Goal: Task Accomplishment & Management: Manage account settings

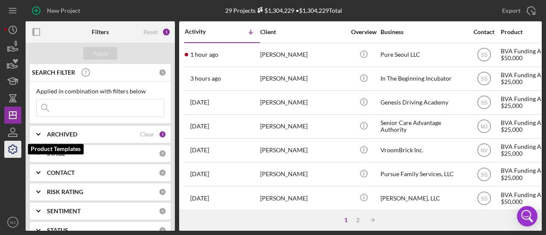
click at [15, 94] on icon "button" at bounding box center [12, 149] width 21 height 21
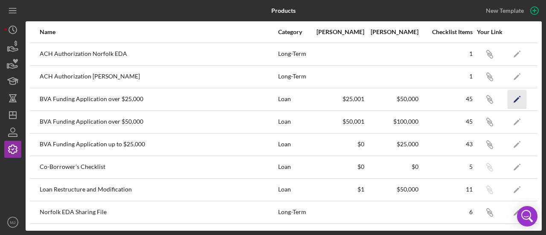
click at [361, 94] on polygon "button" at bounding box center [517, 100] width 6 height 6
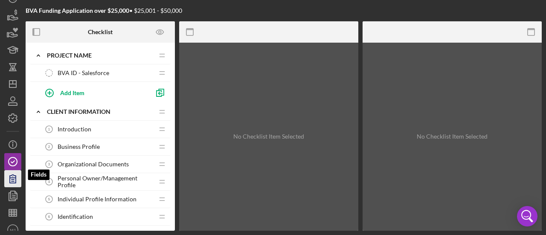
scroll to position [38, 0]
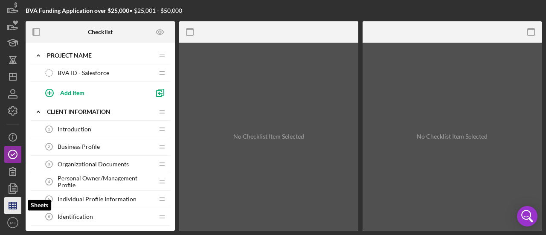
click at [10, 94] on icon "button" at bounding box center [12, 205] width 21 height 21
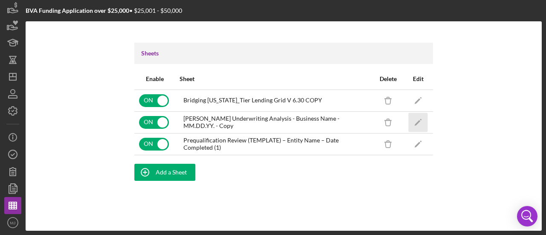
click at [361, 94] on icon "Icon/Edit" at bounding box center [418, 122] width 19 height 19
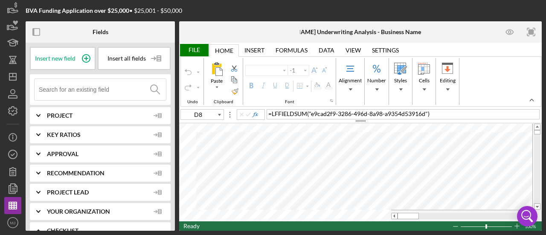
type input "Helvetica Neue"
type input "11"
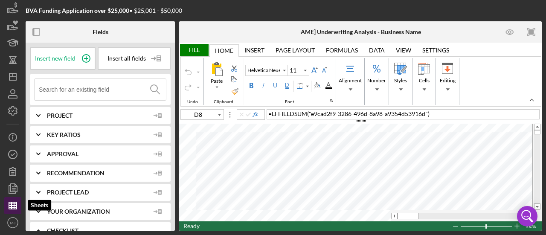
click at [15, 94] on icon "button" at bounding box center [12, 205] width 21 height 21
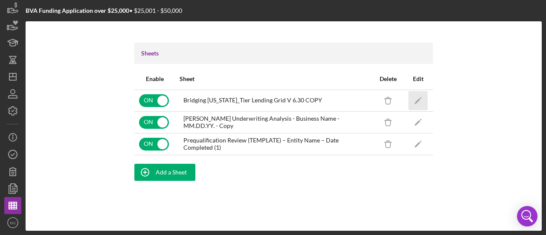
click at [361, 94] on icon "Icon/Edit" at bounding box center [418, 100] width 19 height 19
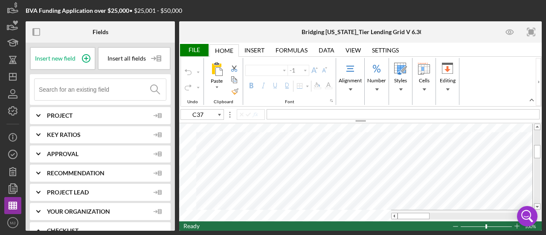
type input "Arial"
type input "10"
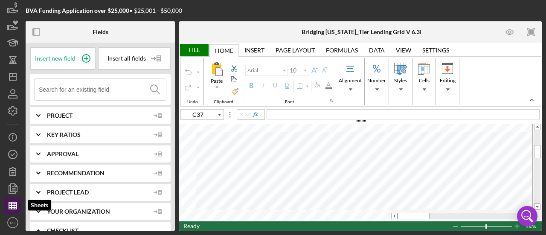
click at [15, 94] on icon "button" at bounding box center [12, 205] width 21 height 21
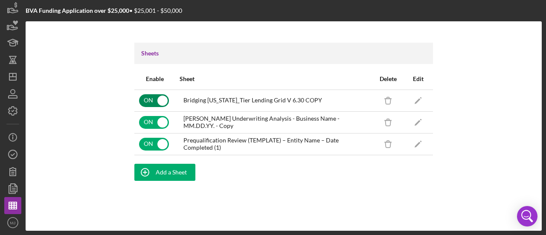
click at [151, 94] on input "checkbox" at bounding box center [154, 100] width 30 height 13
checkbox input "false"
click at [361, 94] on icon "Icon/Edit" at bounding box center [418, 100] width 19 height 19
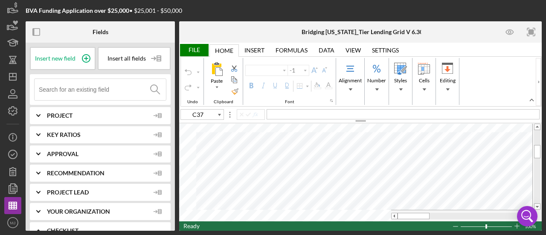
type input "Arial"
type input "10"
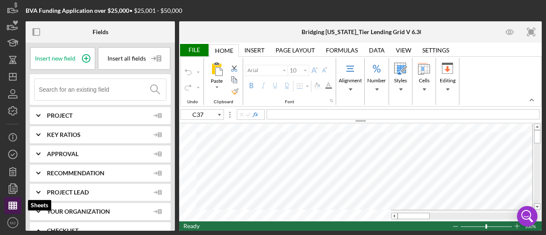
click at [14, 94] on line "button" at bounding box center [14, 205] width 0 height 7
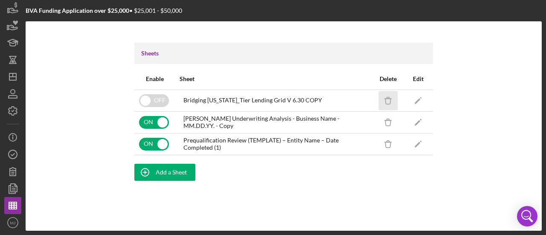
click at [361, 94] on icon "Icon/Delete" at bounding box center [388, 100] width 19 height 19
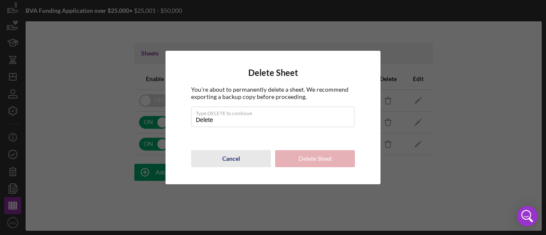
type input "DELETE"
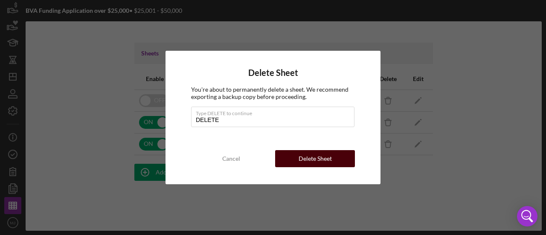
click at [323, 94] on div "Delete Sheet" at bounding box center [315, 158] width 33 height 17
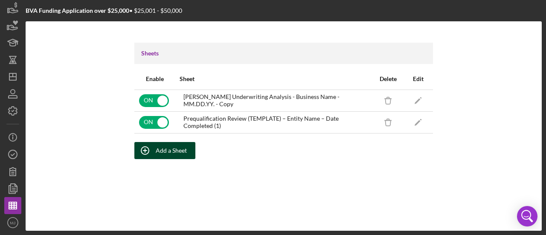
click at [167, 94] on div "Add a Sheet" at bounding box center [171, 150] width 31 height 17
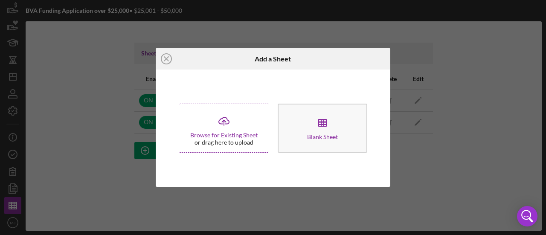
click at [219, 94] on div "Browse for Existing Sheet" at bounding box center [223, 135] width 67 height 7
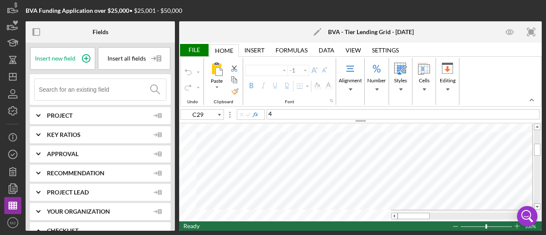
type input "Arial"
type input "10"
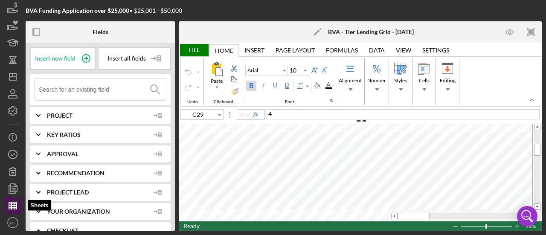
click at [13, 94] on icon "button" at bounding box center [12, 205] width 21 height 21
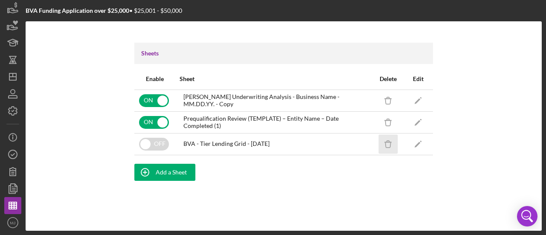
click at [361, 94] on line "button" at bounding box center [388, 142] width 6 height 0
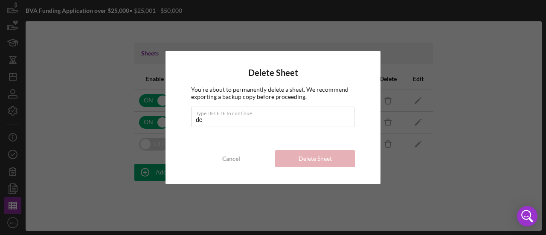
type input "DELETE"
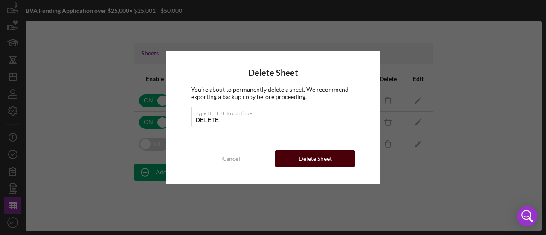
click at [302, 94] on div "Delete Sheet" at bounding box center [315, 158] width 33 height 17
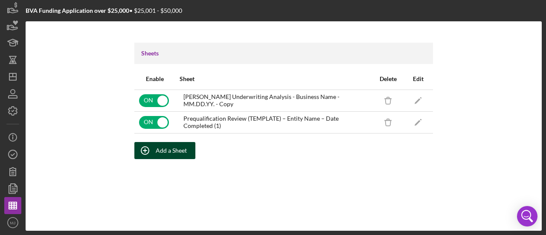
click at [165, 94] on div "Add a Sheet" at bounding box center [171, 150] width 31 height 17
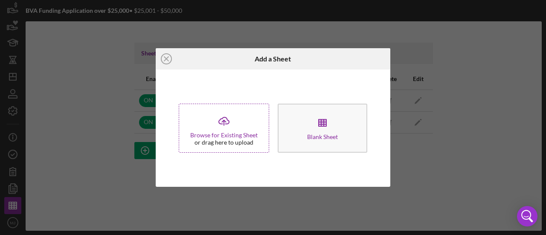
click at [249, 94] on div "Browse for Existing Sheet" at bounding box center [223, 135] width 67 height 7
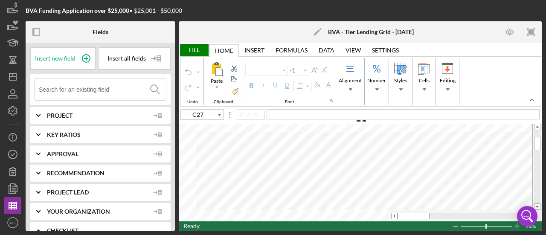
type input "Arial"
type input "10"
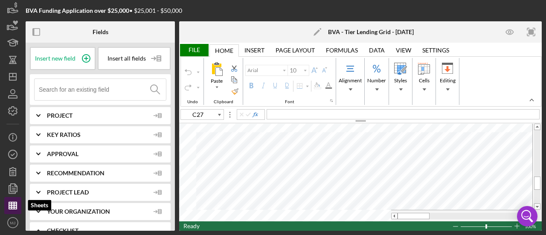
click at [16, 94] on line "button" at bounding box center [13, 207] width 8 height 0
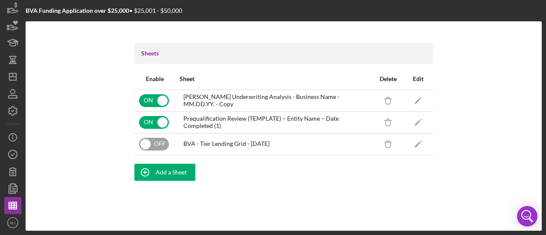
click at [158, 94] on input "checkbox" at bounding box center [154, 144] width 30 height 13
checkbox input "true"
click at [361, 94] on div "Sheets Enable Sheet Delete Edit ON [PERSON_NAME] Underwriting Analysis - Busine…" at bounding box center [284, 125] width 516 height 209
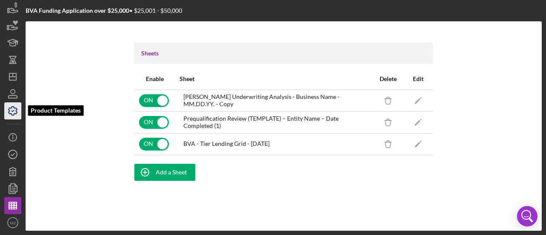
click at [10, 94] on icon "button" at bounding box center [12, 110] width 21 height 21
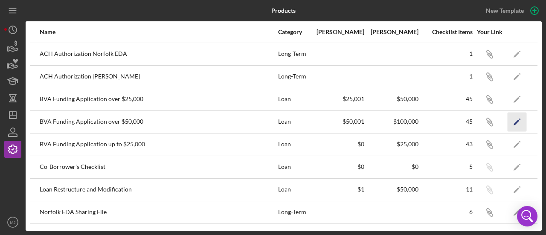
click at [361, 94] on icon "Icon/Edit" at bounding box center [517, 121] width 19 height 19
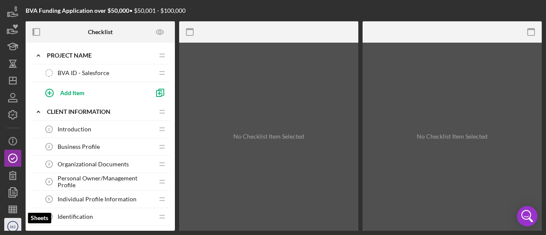
scroll to position [38, 0]
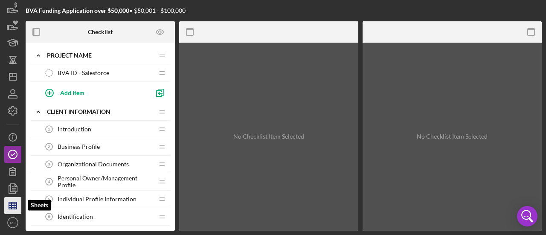
click at [7, 94] on icon "button" at bounding box center [12, 205] width 21 height 21
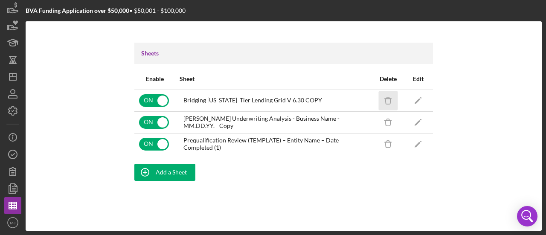
click at [361, 94] on icon "Icon/Delete" at bounding box center [388, 100] width 19 height 19
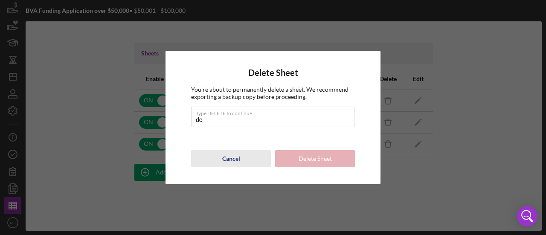
type input "DELETE"
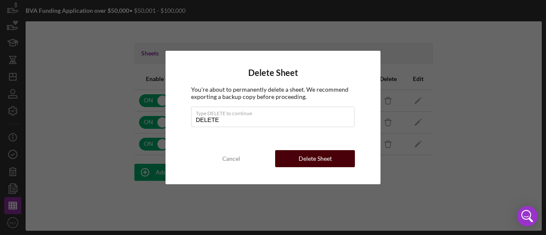
click at [322, 94] on div "Delete Sheet" at bounding box center [315, 158] width 33 height 17
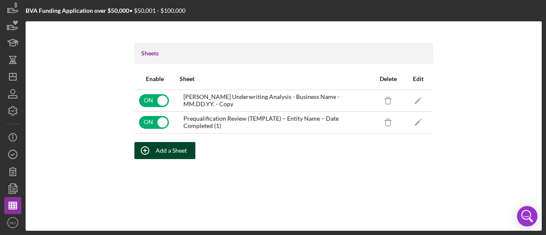
click at [176, 94] on div "Add a Sheet" at bounding box center [171, 150] width 31 height 17
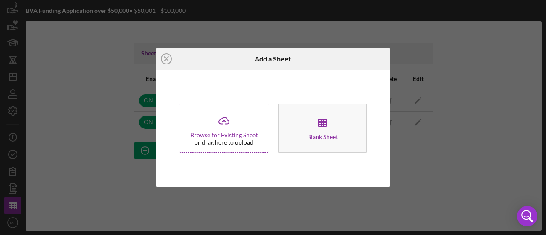
click at [223, 94] on polyline at bounding box center [224, 121] width 4 height 2
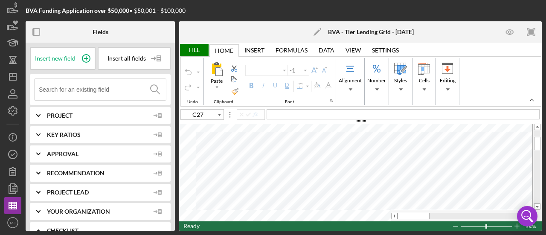
type input "Arial"
type input "10"
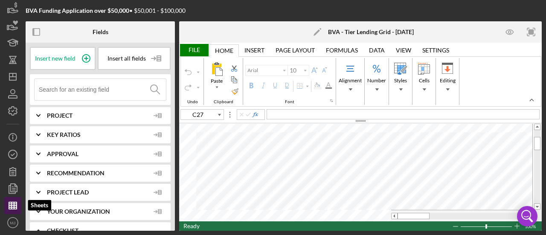
click at [15, 94] on line "button" at bounding box center [13, 206] width 8 height 0
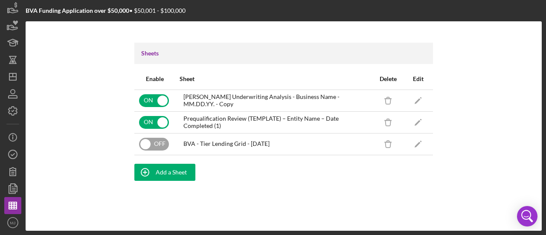
click at [166, 94] on input "checkbox" at bounding box center [154, 144] width 30 height 13
checkbox input "true"
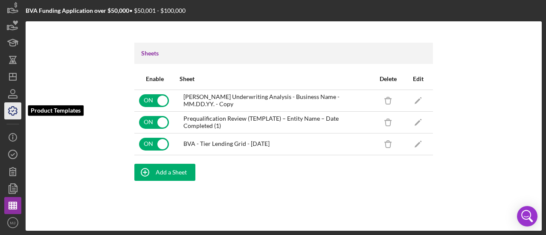
click at [9, 94] on icon "button" at bounding box center [13, 111] width 9 height 9
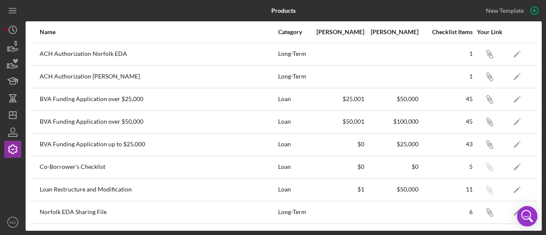
click at [99, 94] on div "BVA Funding Application up to $25,000" at bounding box center [159, 144] width 238 height 21
click at [361, 94] on polygon "button" at bounding box center [517, 145] width 6 height 6
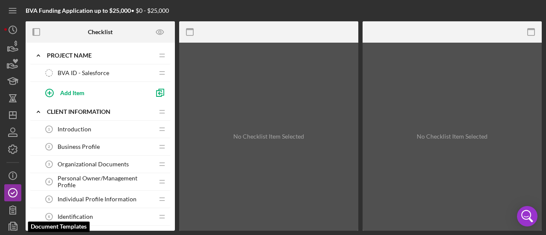
scroll to position [38, 0]
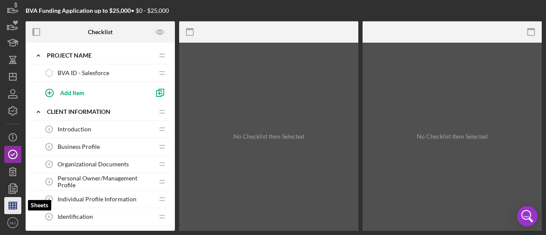
click at [12, 94] on line "button" at bounding box center [12, 205] width 0 height 7
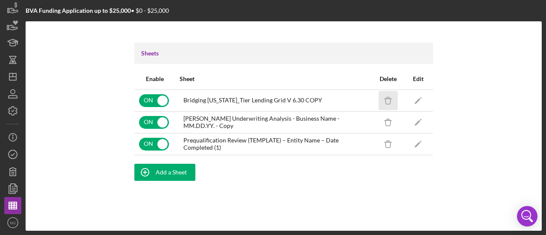
click at [361, 94] on icon "Icon/Delete" at bounding box center [388, 100] width 19 height 19
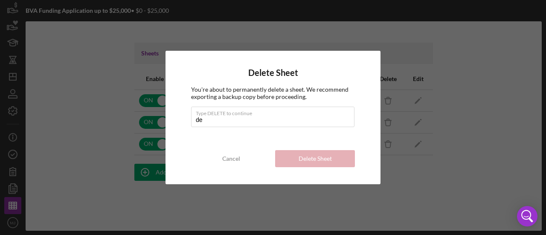
type input "DELETE"
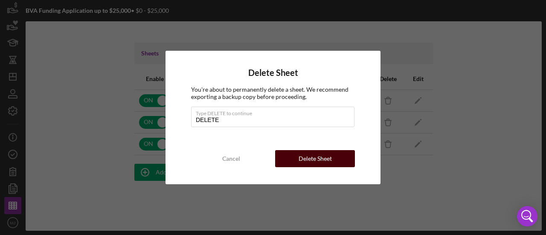
click at [325, 94] on div "Delete Sheet" at bounding box center [315, 158] width 33 height 17
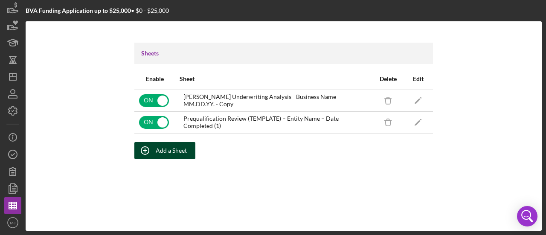
click at [186, 94] on button "Add a Sheet" at bounding box center [164, 150] width 61 height 17
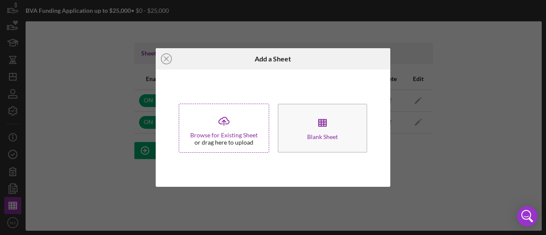
click at [260, 94] on div "Icon/Upload Browse for Existing Sheet or drag here to upload" at bounding box center [224, 128] width 90 height 49
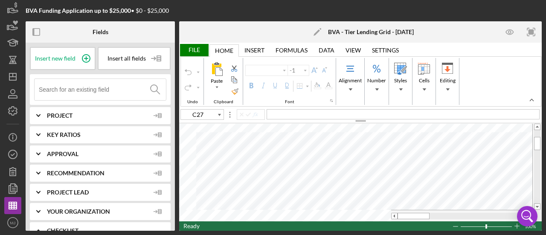
type input "Arial"
type input "10"
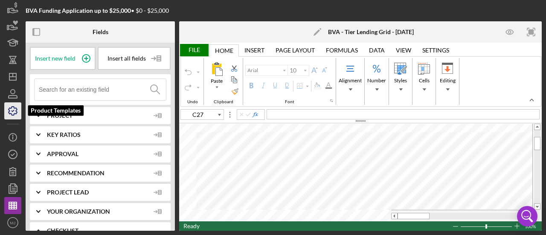
click at [13, 94] on icon "button" at bounding box center [12, 110] width 21 height 21
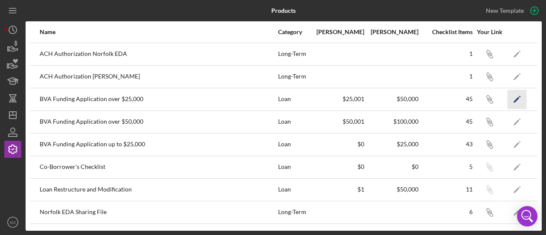
click at [361, 94] on polygon "button" at bounding box center [517, 100] width 6 height 6
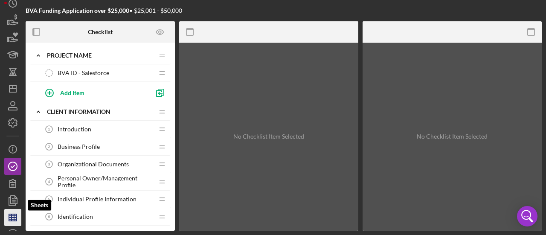
scroll to position [38, 0]
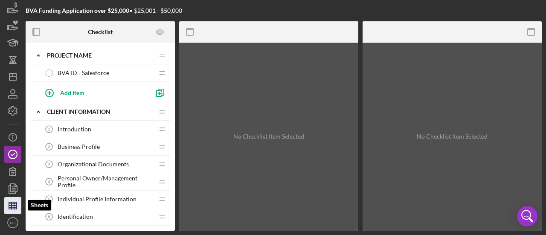
click at [9, 94] on icon "button" at bounding box center [12, 205] width 21 height 21
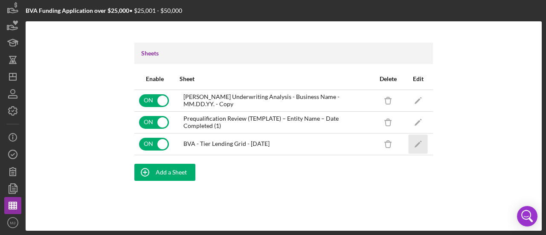
click at [361, 94] on icon "Icon/Edit" at bounding box center [418, 143] width 19 height 19
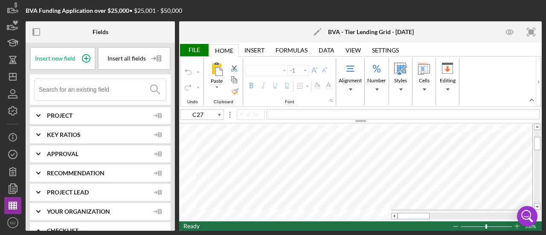
type input "Arial"
type input "10"
click at [361, 33] on rect "button" at bounding box center [532, 32] width 6 height 6
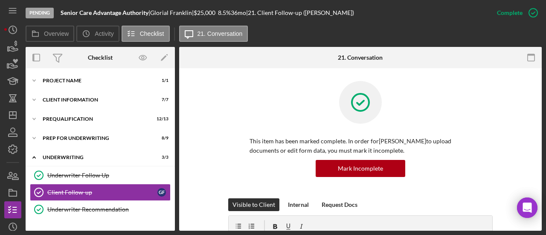
scroll to position [73, 0]
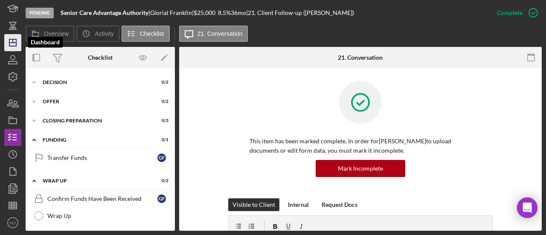
click at [15, 44] on icon "Icon/Dashboard" at bounding box center [12, 42] width 21 height 21
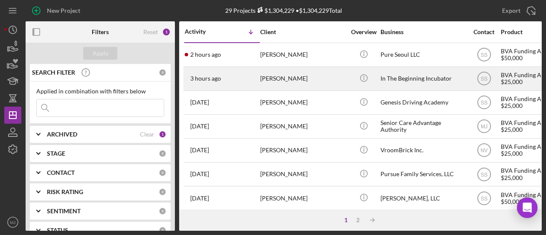
click at [305, 80] on div "[PERSON_NAME]" at bounding box center [302, 78] width 85 height 23
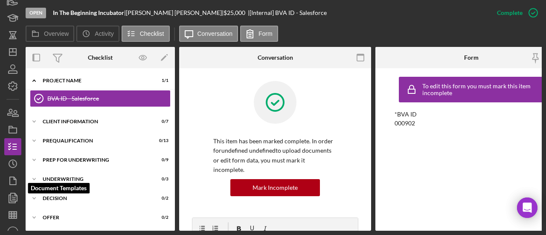
scroll to position [73, 0]
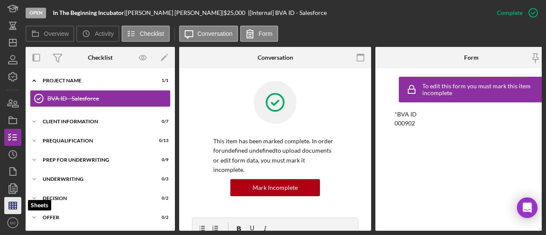
click at [10, 206] on line "button" at bounding box center [13, 206] width 8 height 0
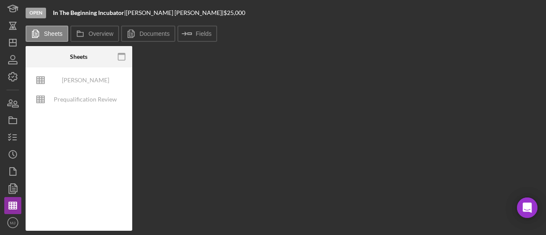
click at [97, 144] on div "Olea Underwriting Analysis - Business Name - MM.DD.YY. - Copy Prequalification …" at bounding box center [79, 148] width 107 height 163
click at [97, 99] on div "Prequalification Review (TEMPLATE) – Entity Name – Date Completed (1)" at bounding box center [85, 99] width 68 height 17
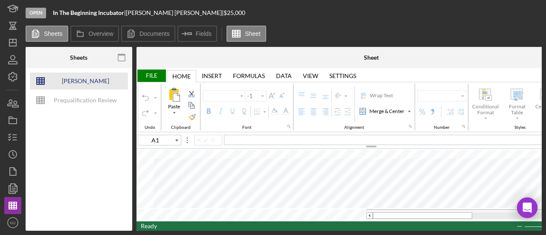
click at [88, 80] on div "[PERSON_NAME] Underwriting Analysis - Business Name - MM.DD.YY. - Copy" at bounding box center [85, 81] width 68 height 17
type input "Calibri"
type input "11"
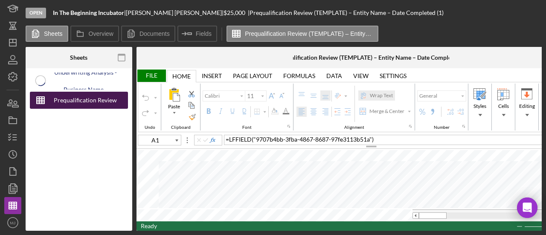
type input "Proxima Nova"
type input "A5"
click at [86, 97] on div "Prequalification Review (TEMPLATE) – Entity Name – Date Completed (1)" at bounding box center [85, 100] width 68 height 17
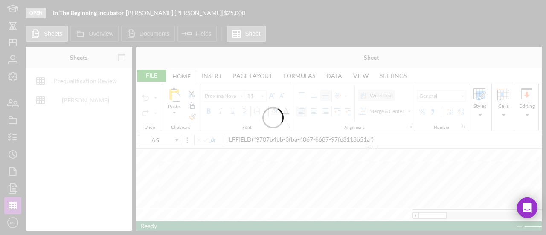
type input "Helvetica Neue"
type input "D8"
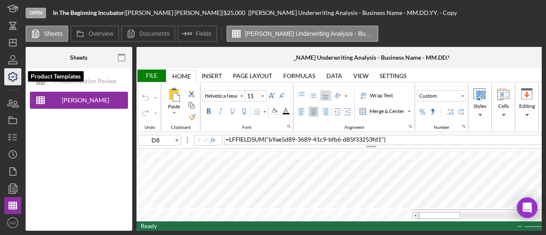
click at [13, 76] on polyline "button" at bounding box center [13, 76] width 2 height 1
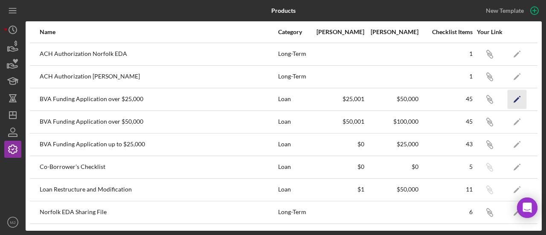
click at [508, 97] on icon "Icon/Edit" at bounding box center [517, 99] width 19 height 19
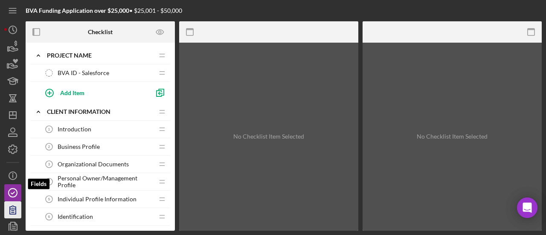
scroll to position [38, 0]
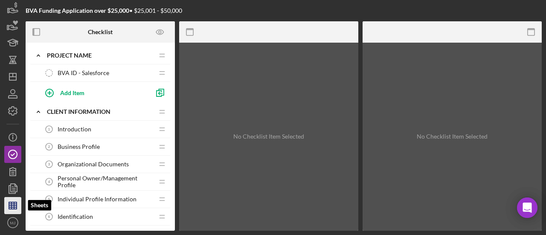
click at [12, 201] on icon "button" at bounding box center [12, 205] width 21 height 21
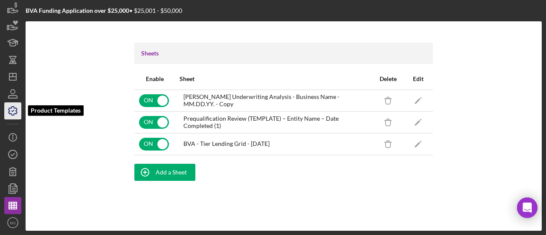
click at [15, 113] on icon "button" at bounding box center [13, 111] width 9 height 9
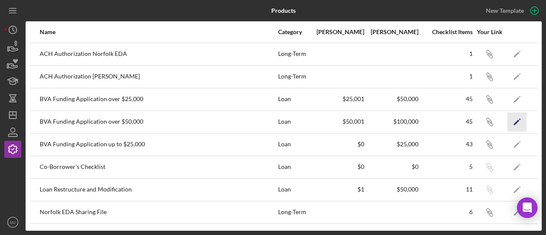
click at [509, 120] on icon "Icon/Edit" at bounding box center [517, 121] width 19 height 19
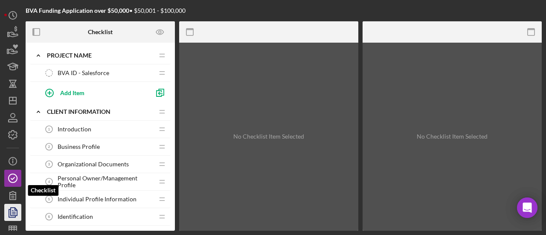
scroll to position [38, 0]
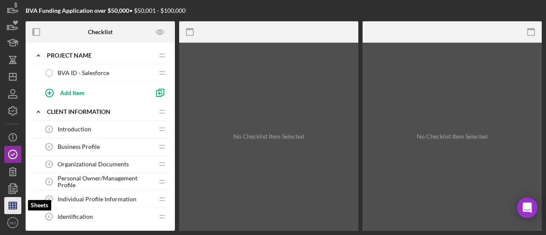
click at [10, 202] on polygon "button" at bounding box center [13, 205] width 8 height 7
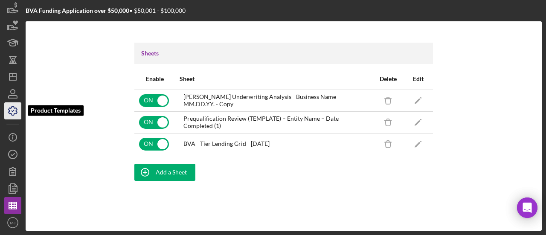
click at [12, 110] on icon "button" at bounding box center [12, 110] width 21 height 21
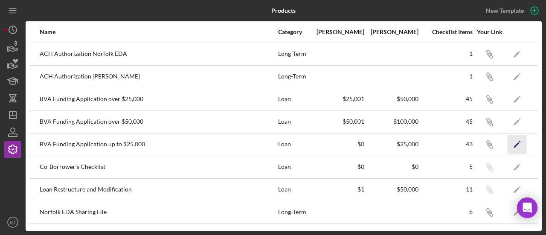
click at [509, 142] on icon "Icon/Edit" at bounding box center [517, 144] width 19 height 19
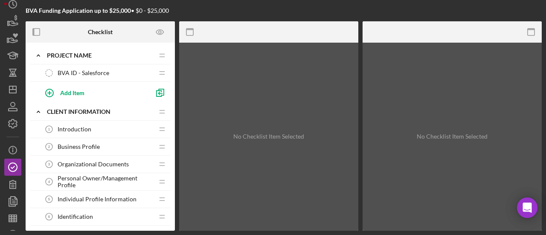
scroll to position [38, 0]
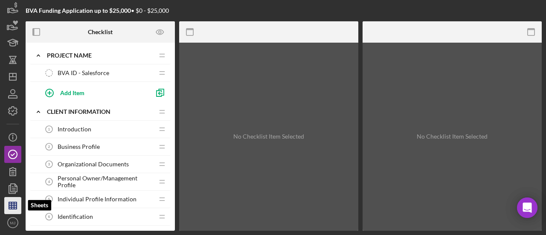
click at [8, 201] on icon "button" at bounding box center [12, 205] width 21 height 21
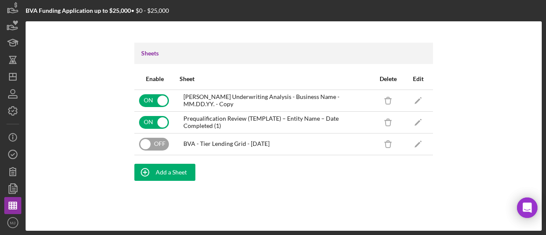
click at [158, 138] on input "checkbox" at bounding box center [154, 144] width 30 height 13
checkbox input "true"
click at [303, 176] on div "Add a Sheet" at bounding box center [283, 172] width 299 height 17
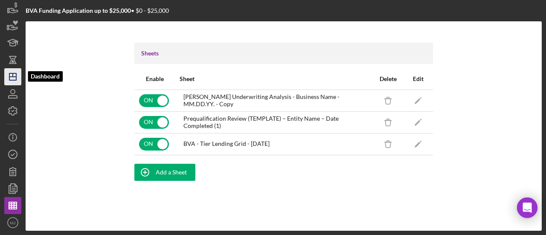
click at [8, 73] on icon "Icon/Dashboard" at bounding box center [12, 76] width 21 height 21
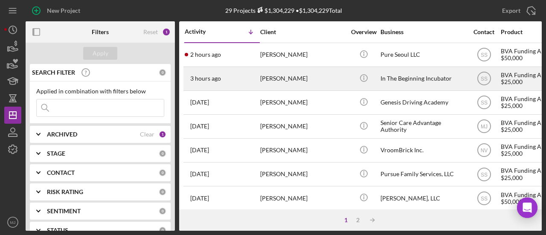
click at [261, 82] on div "[PERSON_NAME]" at bounding box center [302, 78] width 85 height 23
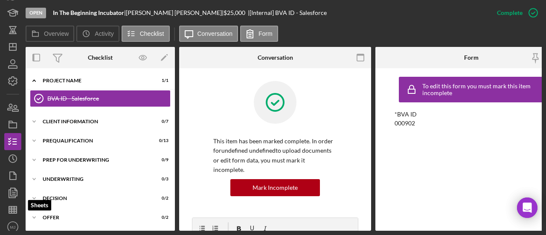
scroll to position [73, 0]
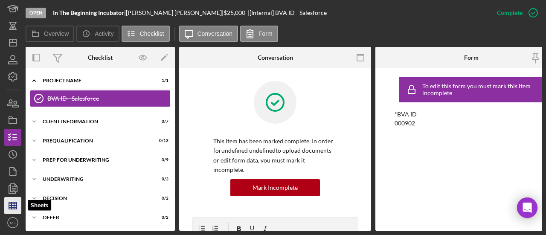
click at [12, 203] on line "button" at bounding box center [12, 205] width 0 height 7
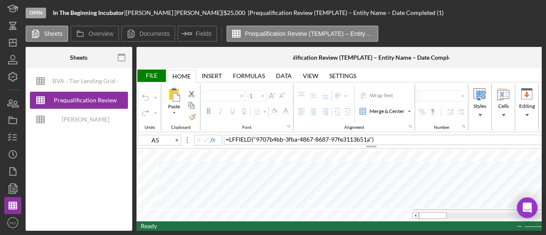
type input "Proxima Nova"
type input "11"
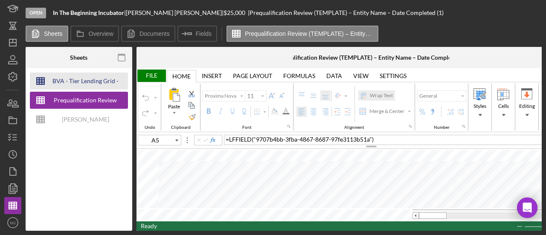
click at [81, 83] on div "BVA - Tier Lending Grid - [DATE]" at bounding box center [85, 81] width 68 height 17
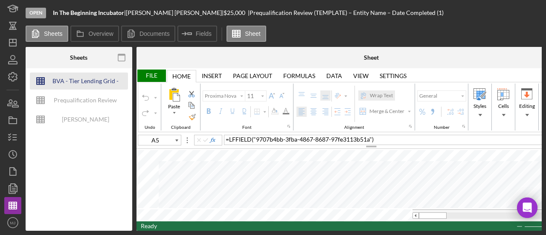
type input "Arial"
type input "10"
type input "C27"
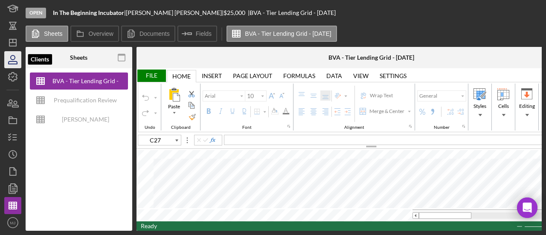
click at [10, 52] on icon "button" at bounding box center [12, 59] width 21 height 21
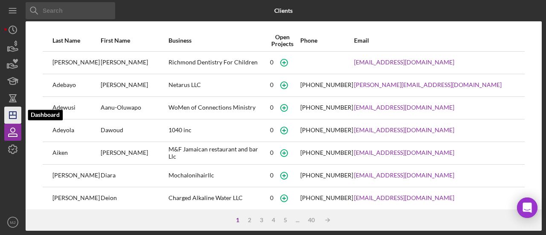
click at [18, 120] on icon "Icon/Dashboard" at bounding box center [12, 115] width 21 height 21
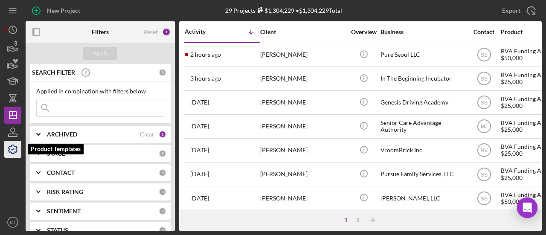
click at [9, 148] on icon "button" at bounding box center [13, 149] width 9 height 9
